Goal: Task Accomplishment & Management: Use online tool/utility

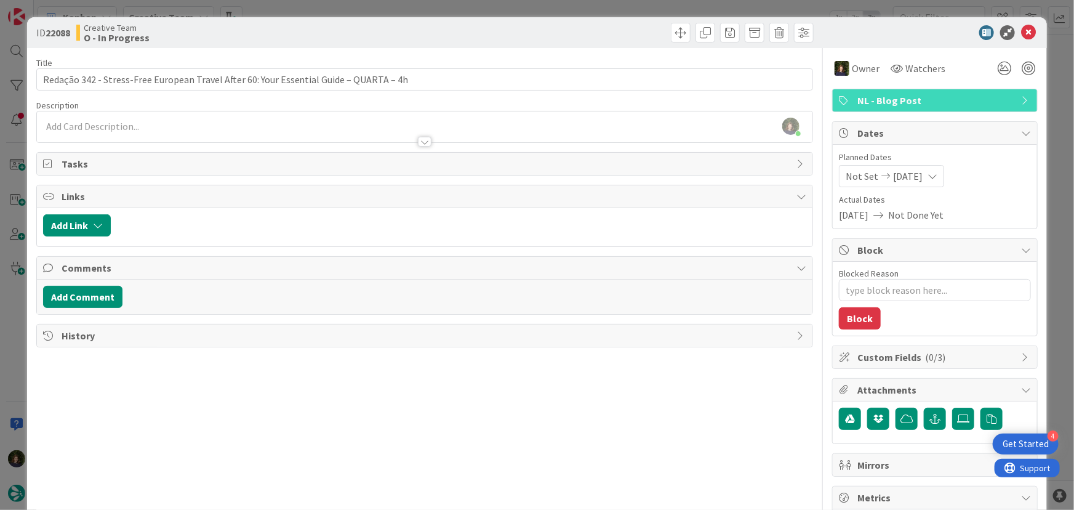
scroll to position [1065, 0]
click at [1022, 31] on icon at bounding box center [1028, 32] width 15 height 15
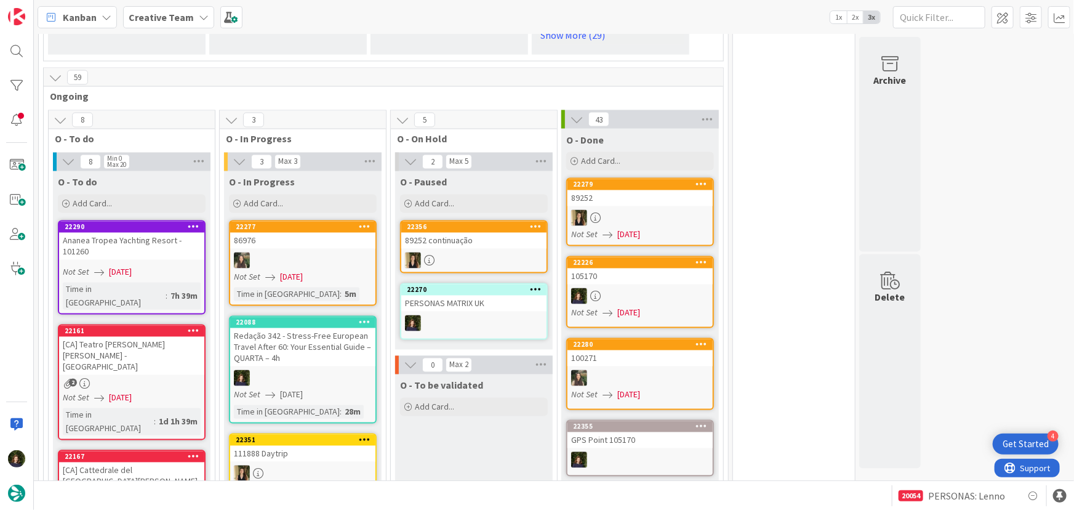
click at [166, 16] on b "Creative Team" at bounding box center [161, 17] width 65 height 12
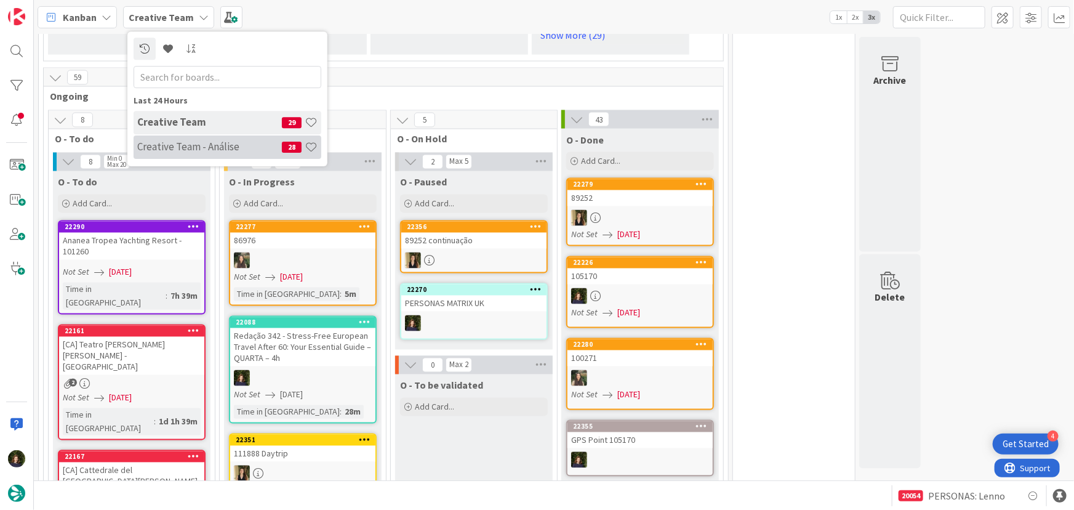
click at [158, 139] on div "Creative Team - Análise 28" at bounding box center [228, 146] width 188 height 23
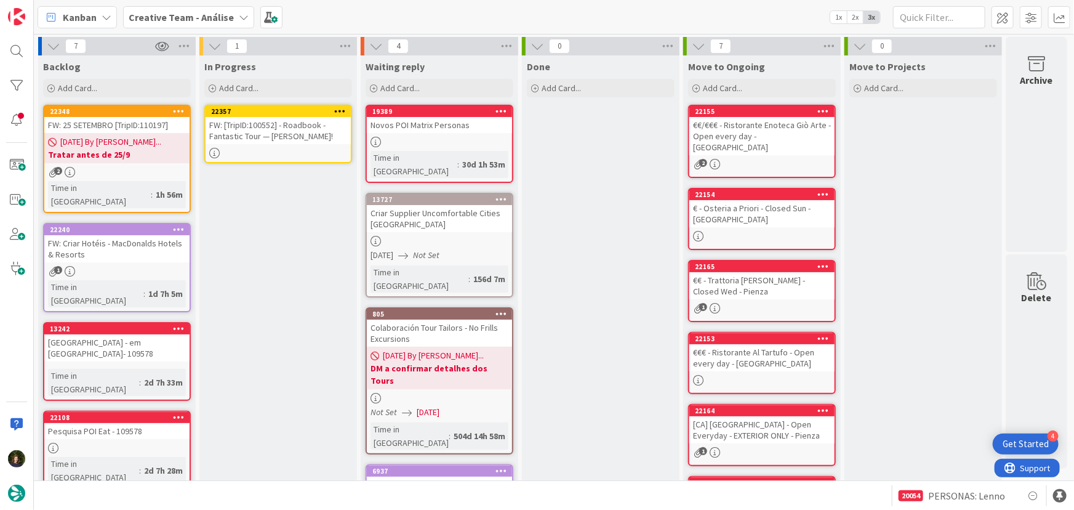
click at [276, 136] on div "FW: [TripID:100552] - Roadbook - Fantastic Tour — [PERSON_NAME]!" at bounding box center [278, 130] width 145 height 27
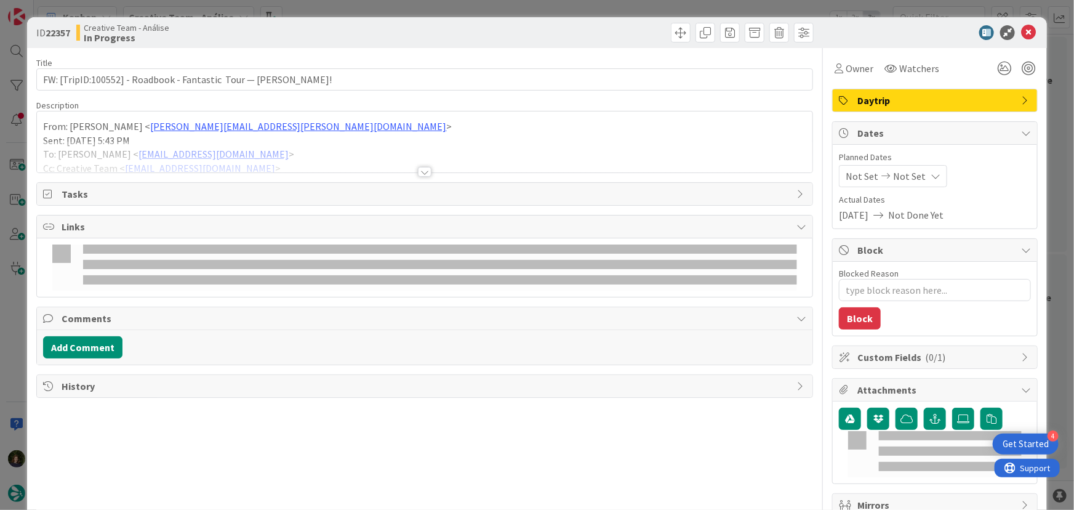
type textarea "x"
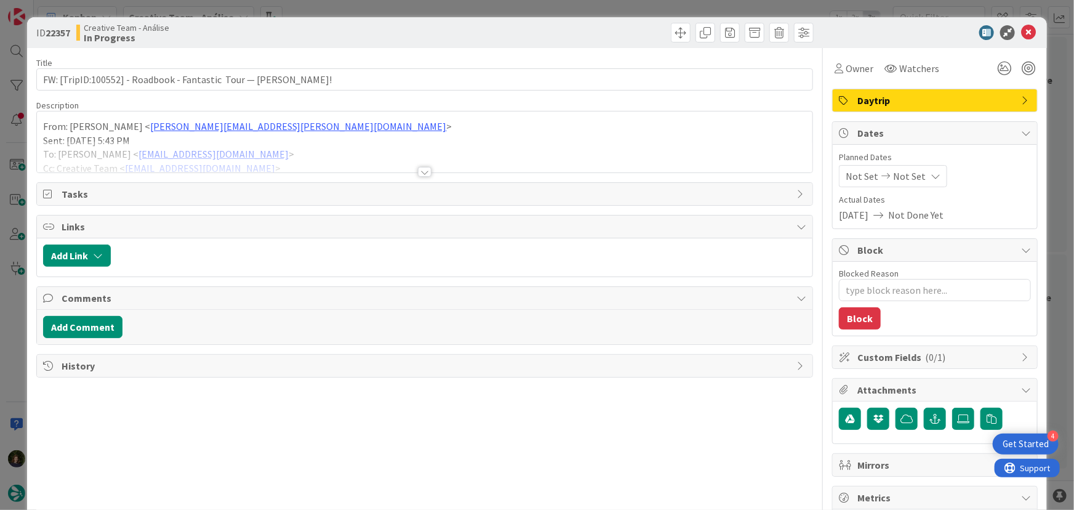
click at [422, 173] on div at bounding box center [425, 172] width 14 height 10
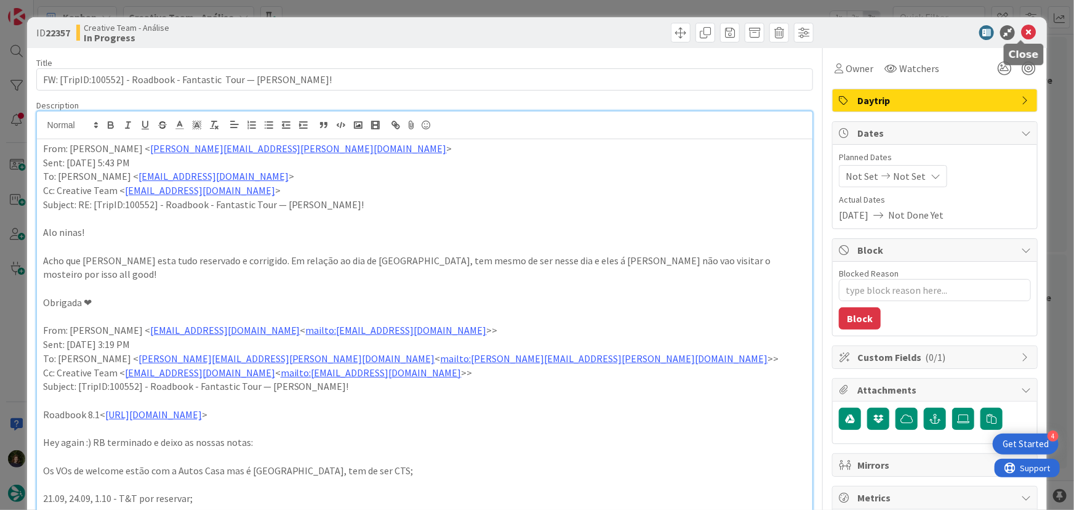
drag, startPoint x: 1029, startPoint y: 32, endPoint x: 1013, endPoint y: 40, distance: 17.9
click at [1030, 33] on div "ID 22357 Creative Team - Análise In Progress" at bounding box center [537, 32] width 1021 height 31
click at [1026, 38] on body "4 Get Started Kanban Creative Team - Análise 1x 2x 3x 7 Backlog Add Card... 223…" at bounding box center [537, 255] width 1074 height 510
click at [1020, 24] on div "ID 22357 Creative Team - Análise In Progress" at bounding box center [537, 32] width 1021 height 31
click at [1023, 30] on icon at bounding box center [1028, 32] width 15 height 15
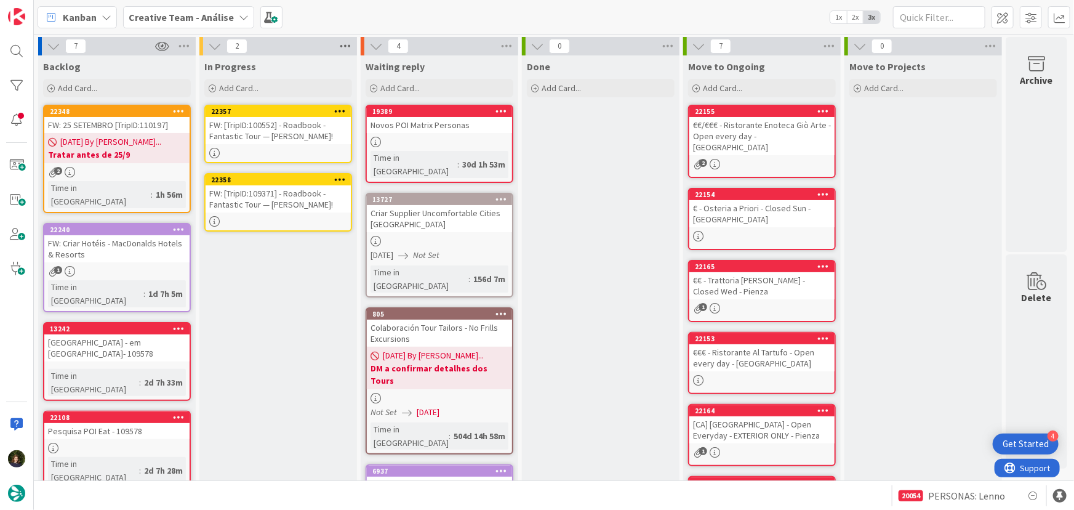
click at [347, 47] on icon at bounding box center [345, 46] width 16 height 18
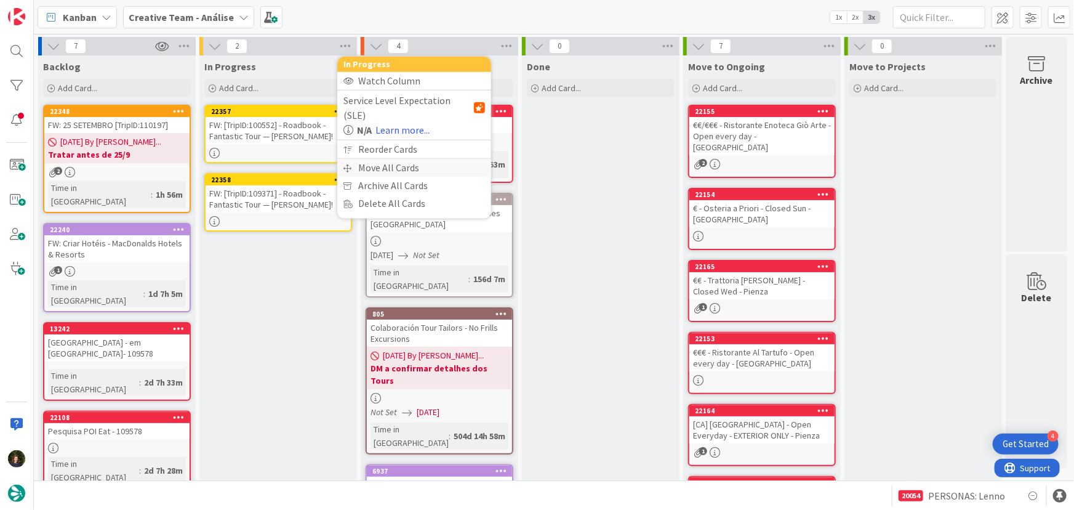
click at [382, 159] on div "Move All Cards" at bounding box center [414, 168] width 154 height 18
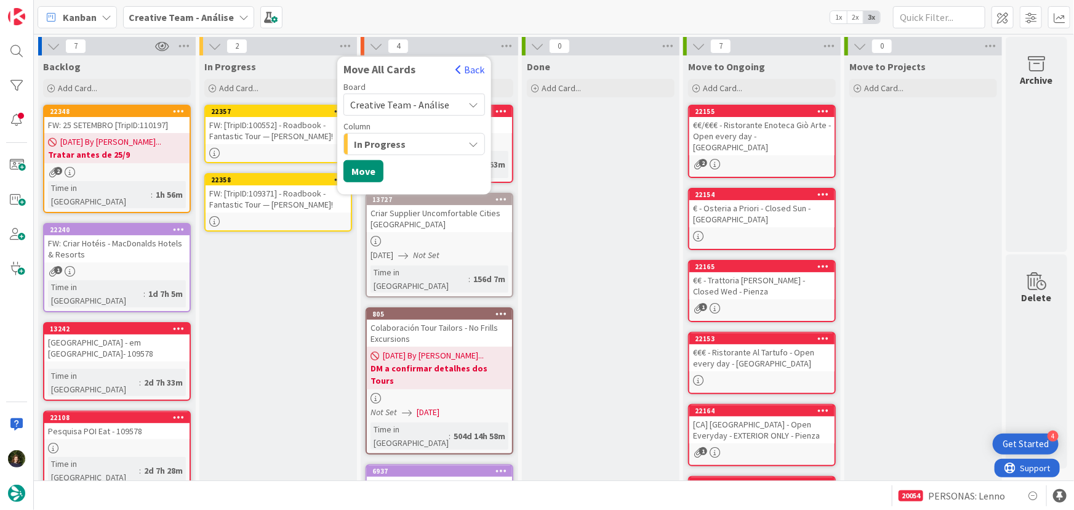
click at [397, 99] on span "Creative Team - Análise" at bounding box center [399, 104] width 99 height 12
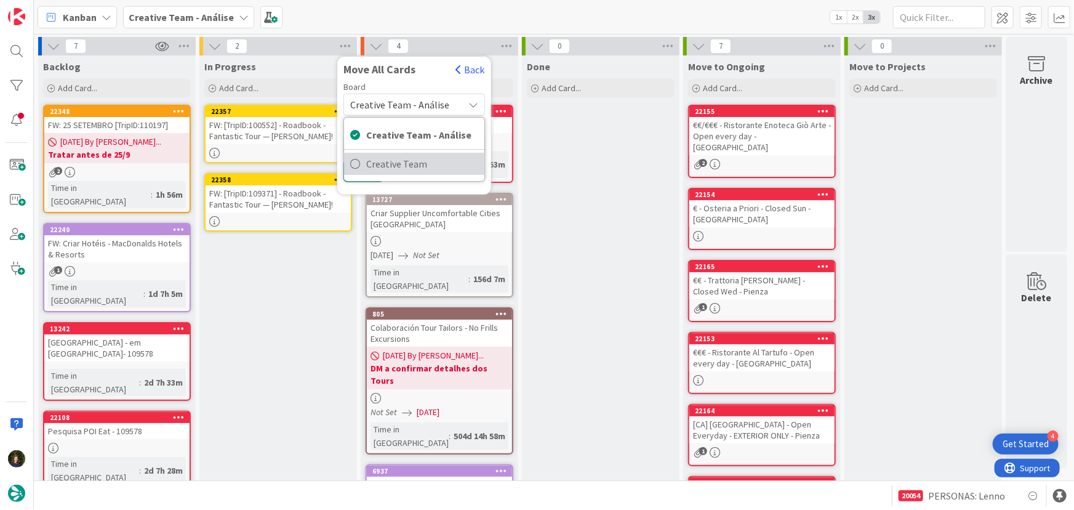
click at [395, 166] on span "Creative Team" at bounding box center [422, 164] width 112 height 18
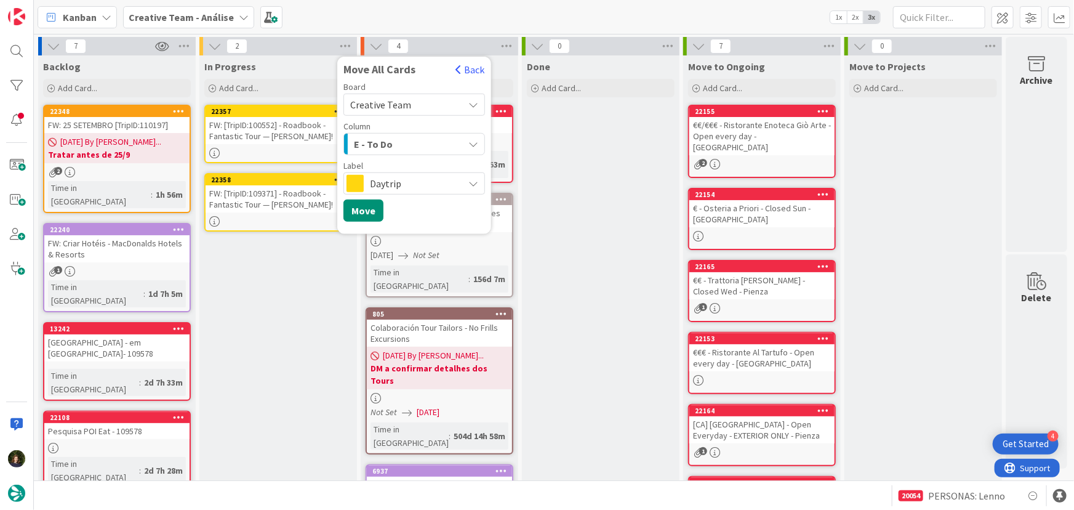
click at [393, 191] on span "Daytrip" at bounding box center [413, 183] width 87 height 17
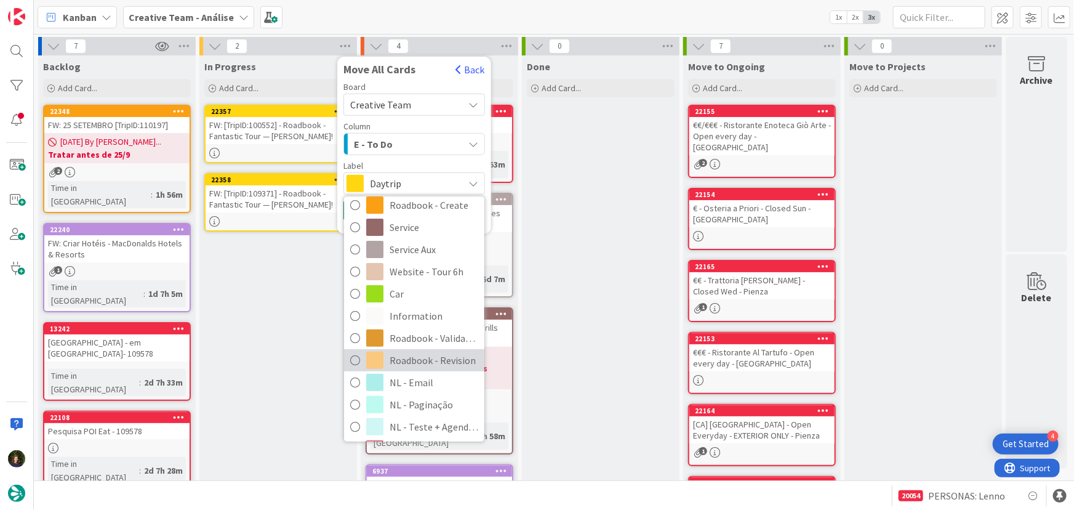
scroll to position [167, 0]
click at [434, 355] on span "Roadbook - Revision" at bounding box center [434, 356] width 89 height 18
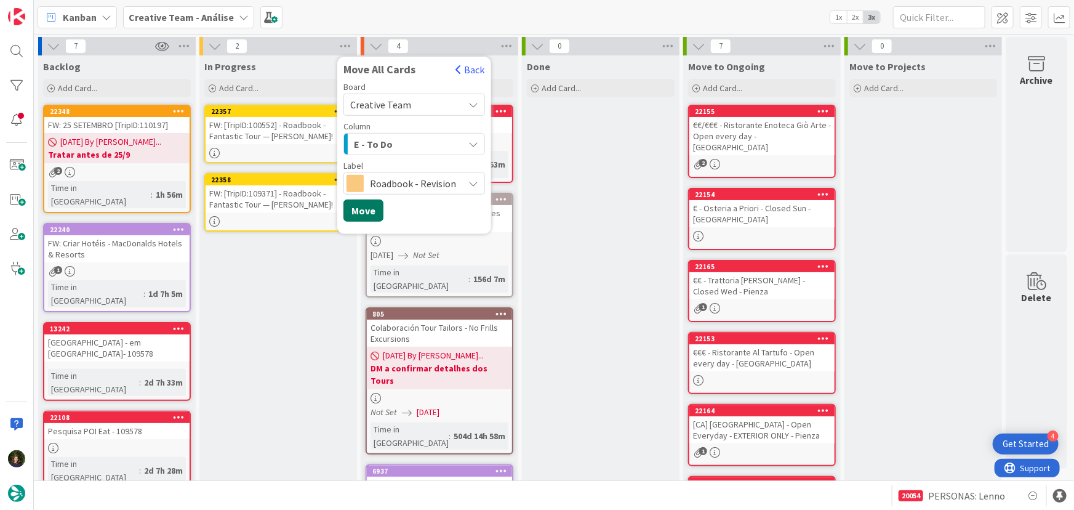
click at [356, 212] on button "Move" at bounding box center [363, 210] width 40 height 22
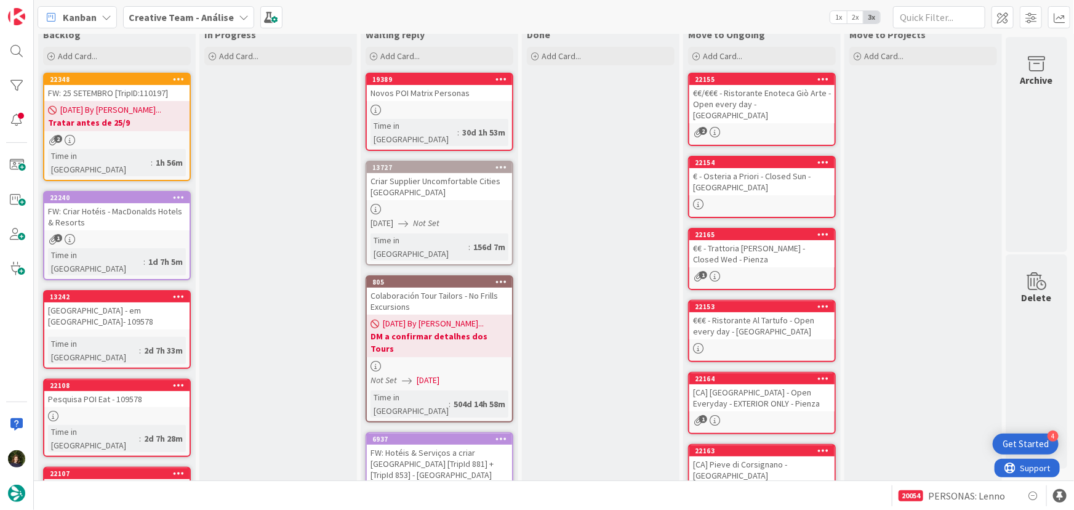
scroll to position [0, 0]
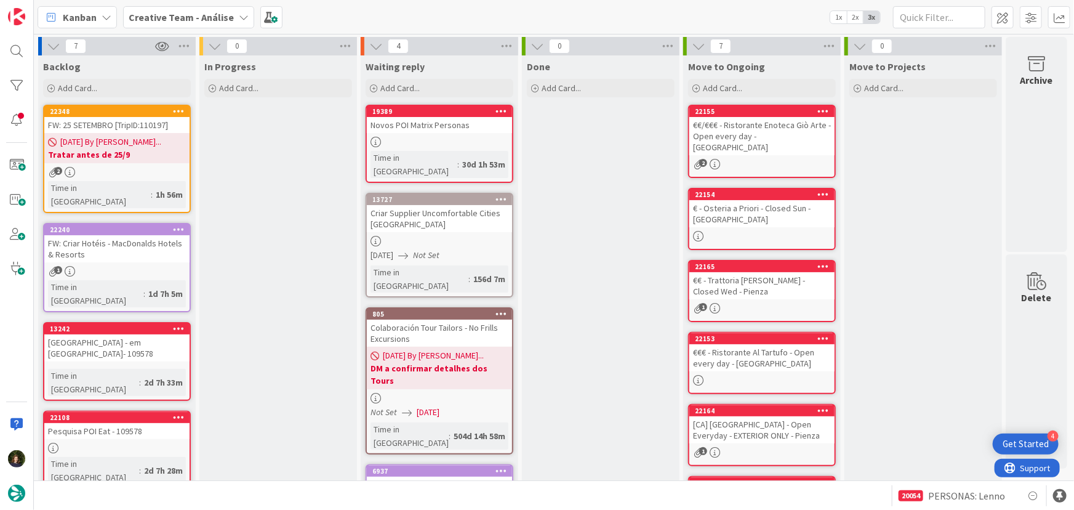
click at [208, 18] on b "Creative Team - Análise" at bounding box center [181, 17] width 105 height 12
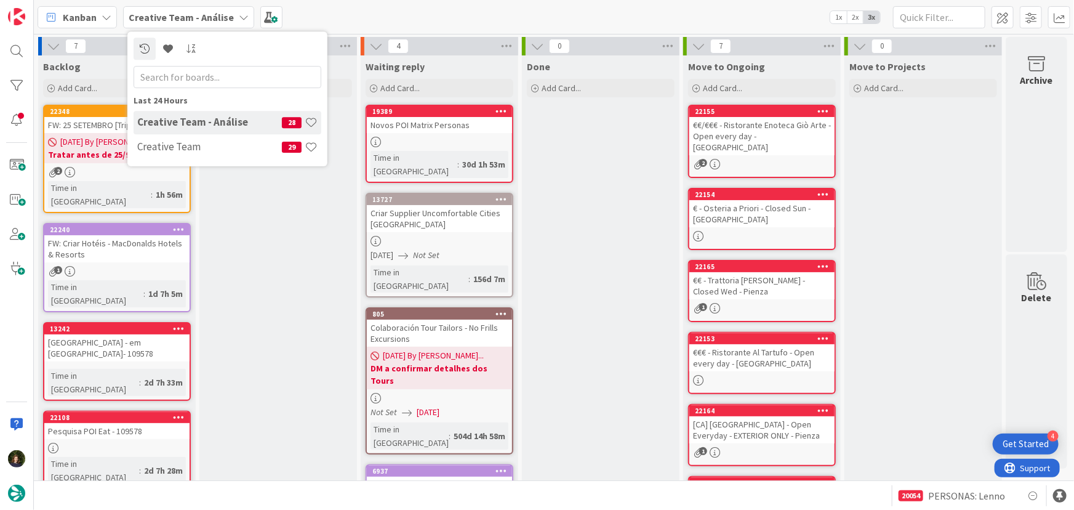
click at [276, 244] on div "In Progress Add Card..." at bounding box center [278, 408] width 158 height 707
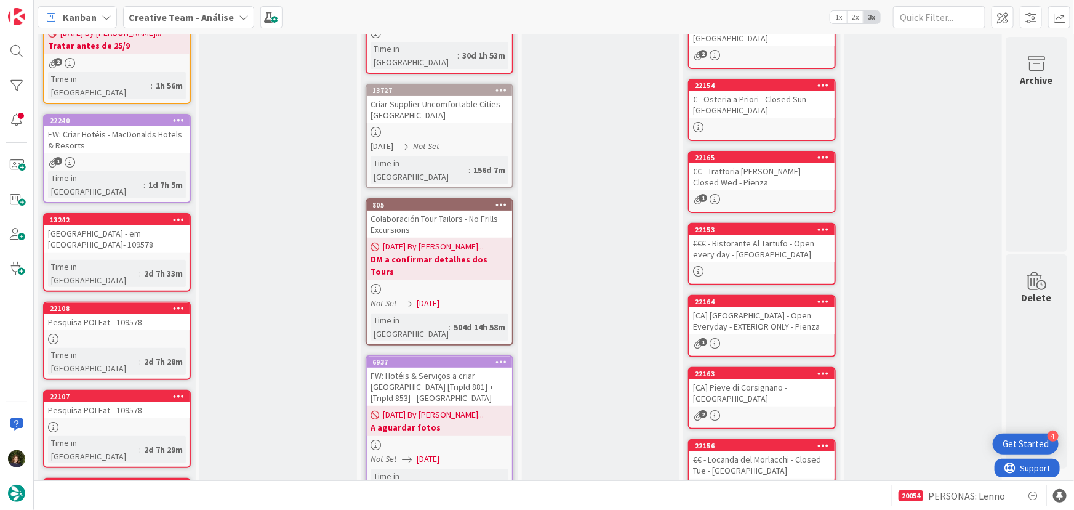
scroll to position [200, 0]
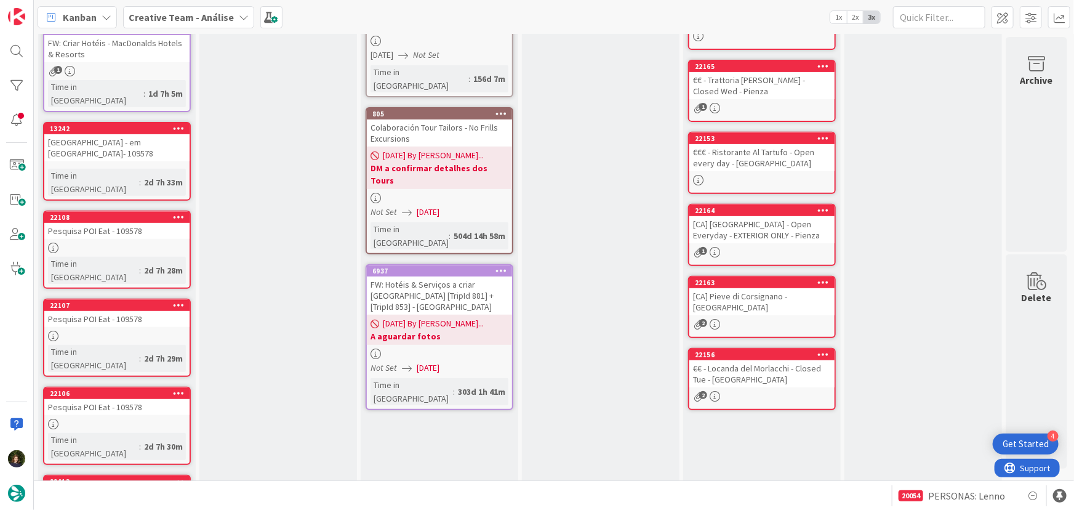
click at [166, 22] on b "Creative Team - Análise" at bounding box center [181, 17] width 105 height 12
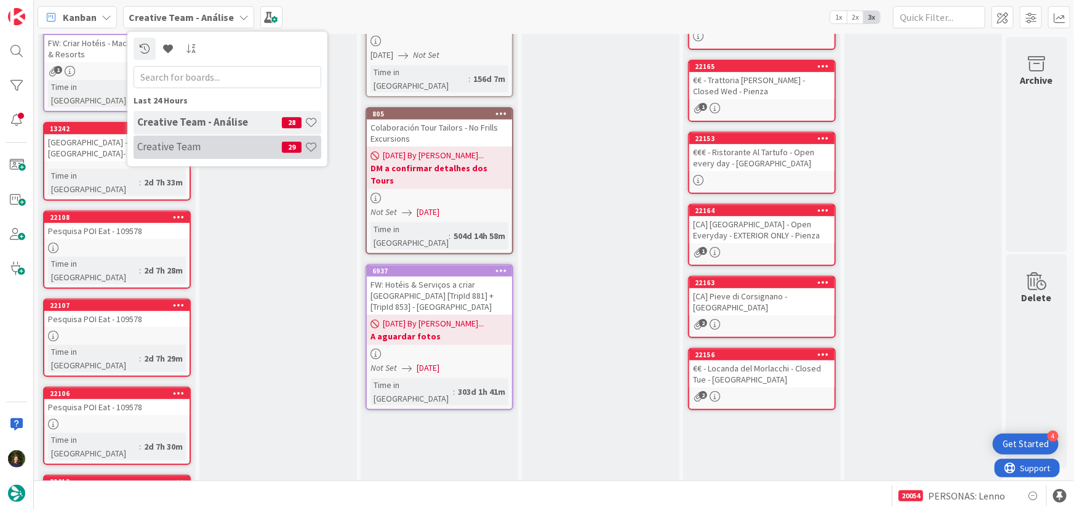
click at [200, 141] on h4 "Creative Team" at bounding box center [209, 146] width 145 height 12
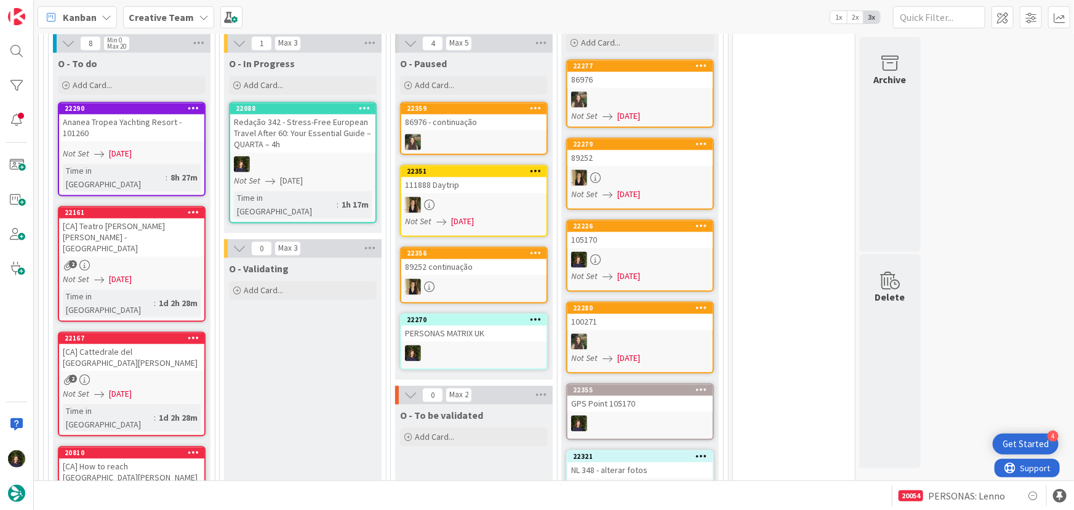
scroll to position [1167, 0]
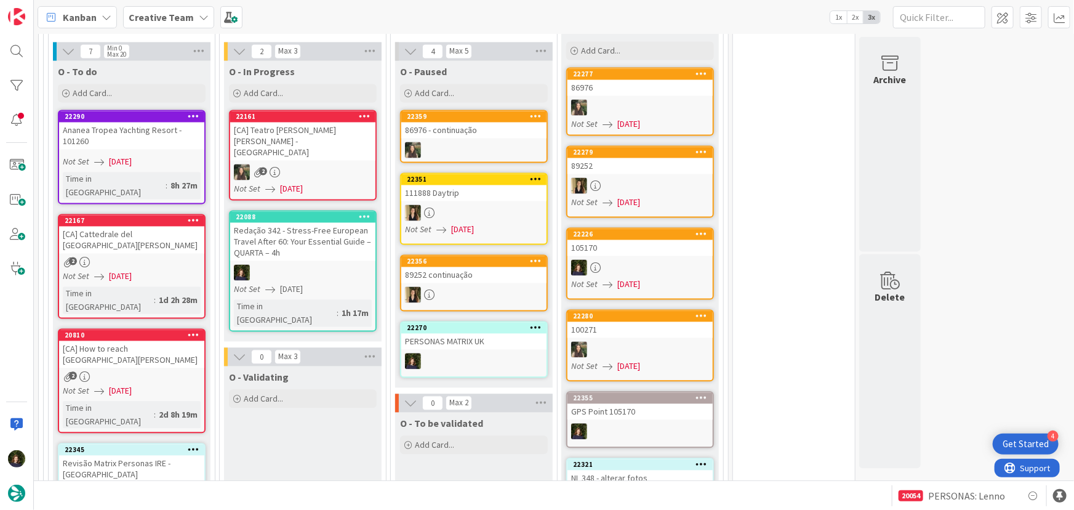
click at [292, 265] on div at bounding box center [302, 273] width 145 height 16
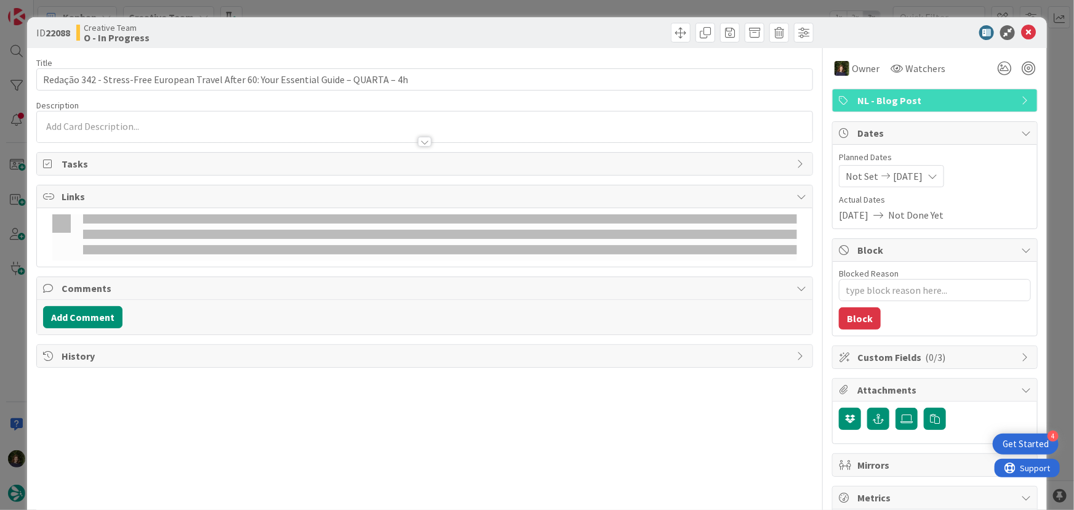
type textarea "x"
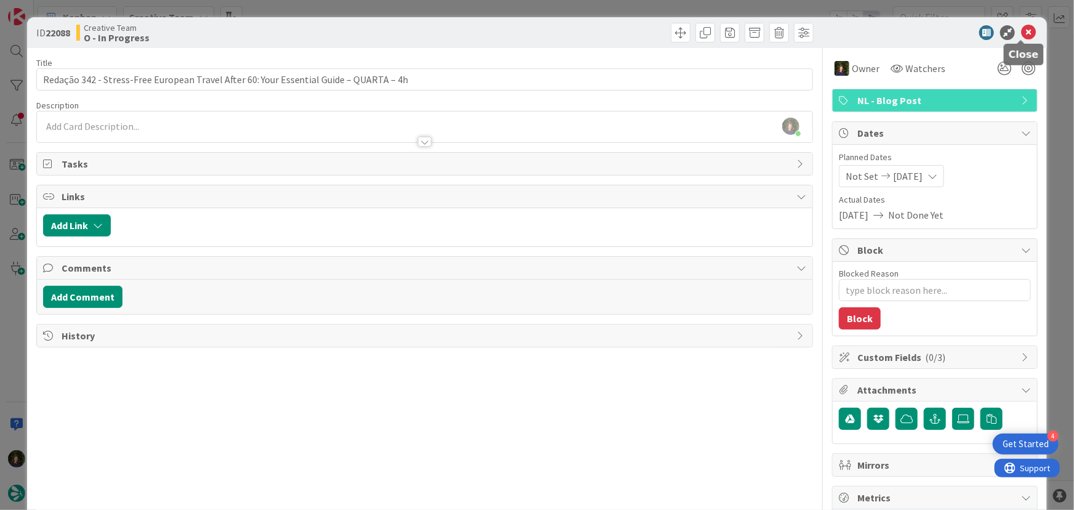
click at [1021, 33] on icon at bounding box center [1028, 32] width 15 height 15
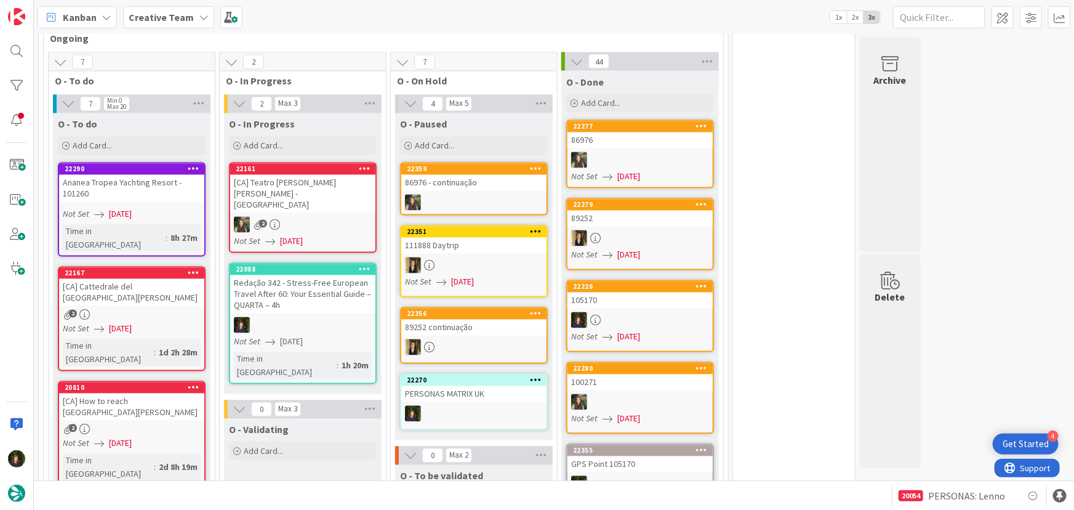
scroll to position [1119, 0]
